Goal: Task Accomplishment & Management: Complete application form

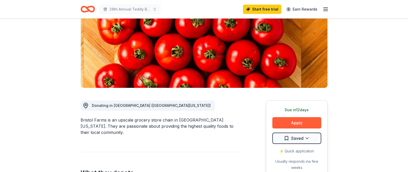
scroll to position [143, 0]
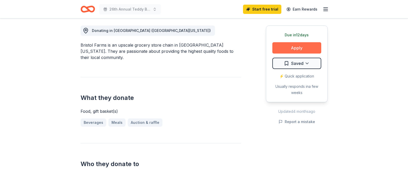
click at [288, 50] on button "Apply" at bounding box center [296, 47] width 49 height 11
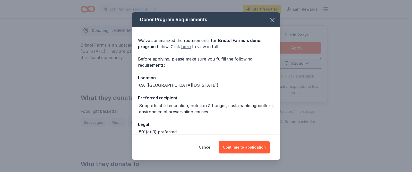
click at [184, 47] on link "here" at bounding box center [186, 47] width 10 height 6
click at [271, 22] on icon "button" at bounding box center [272, 19] width 7 height 7
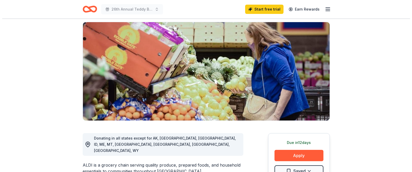
scroll to position [58, 0]
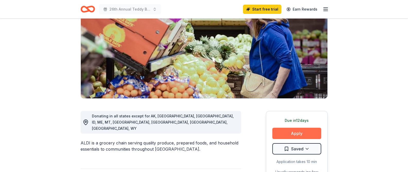
click at [298, 131] on button "Apply" at bounding box center [296, 133] width 49 height 11
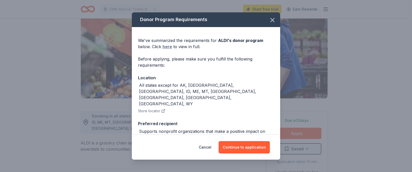
click at [170, 48] on link "here" at bounding box center [167, 47] width 10 height 6
